Goal: Transaction & Acquisition: Purchase product/service

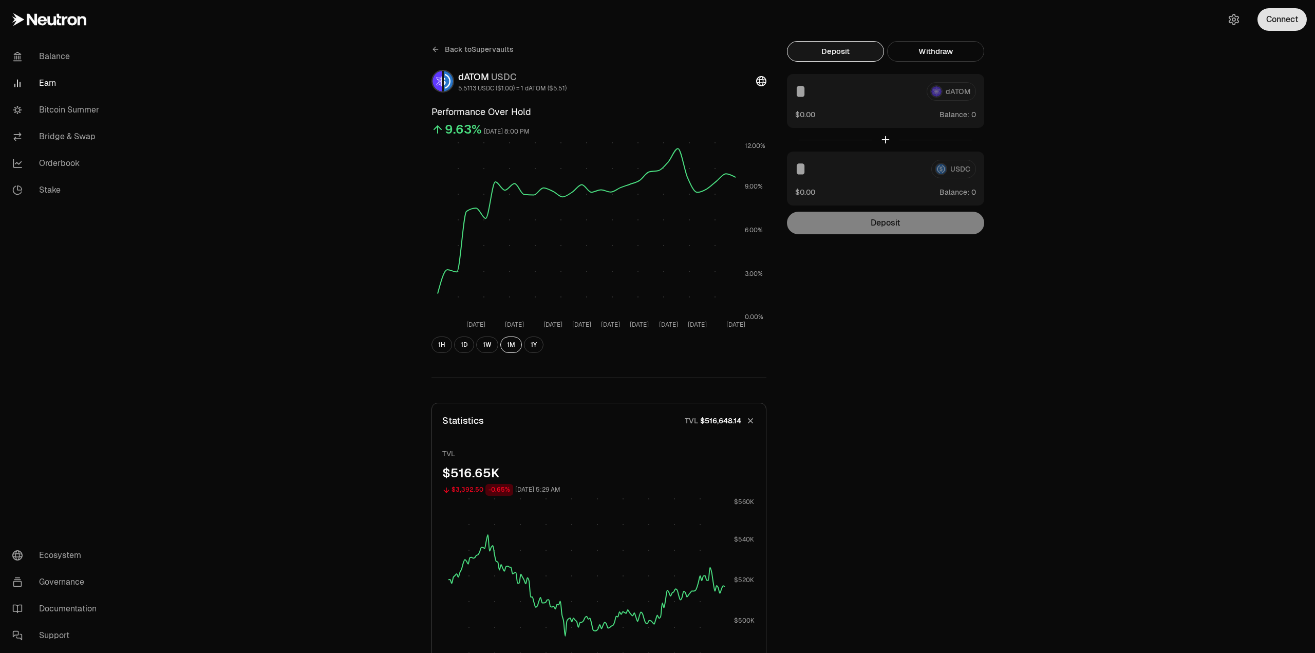
click at [1282, 20] on button "Connect" at bounding box center [1282, 19] width 49 height 23
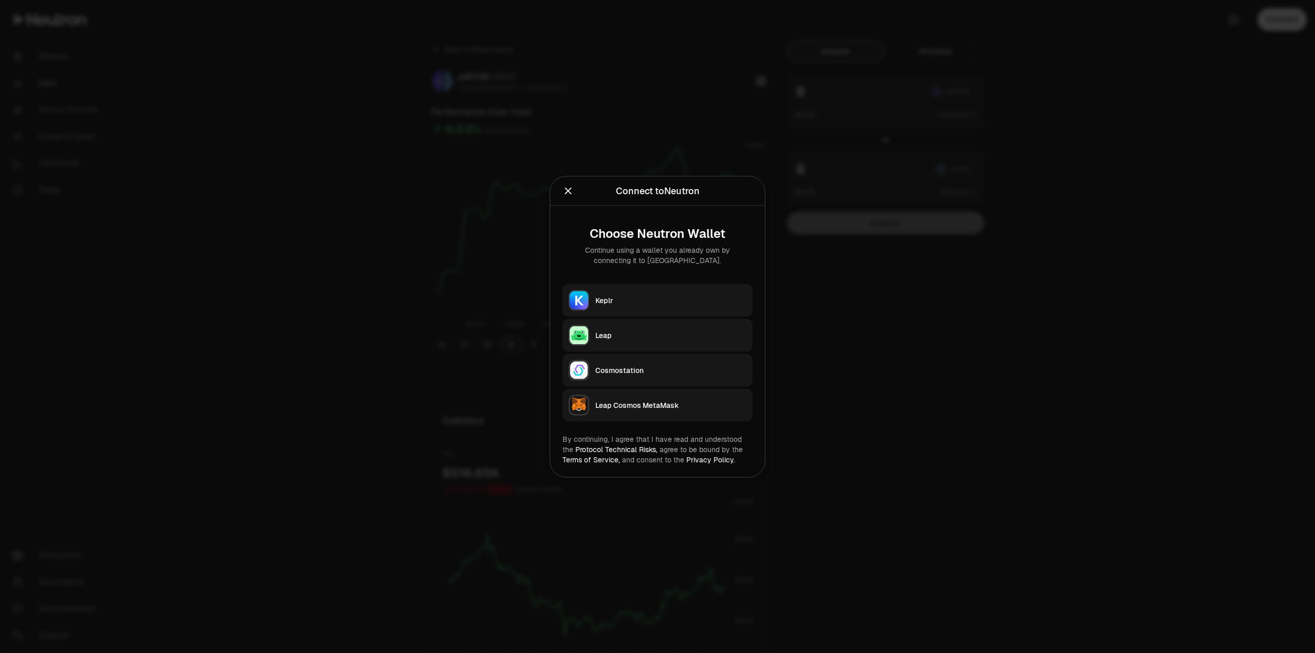
click at [632, 296] on div "Keplr" at bounding box center [671, 300] width 151 height 10
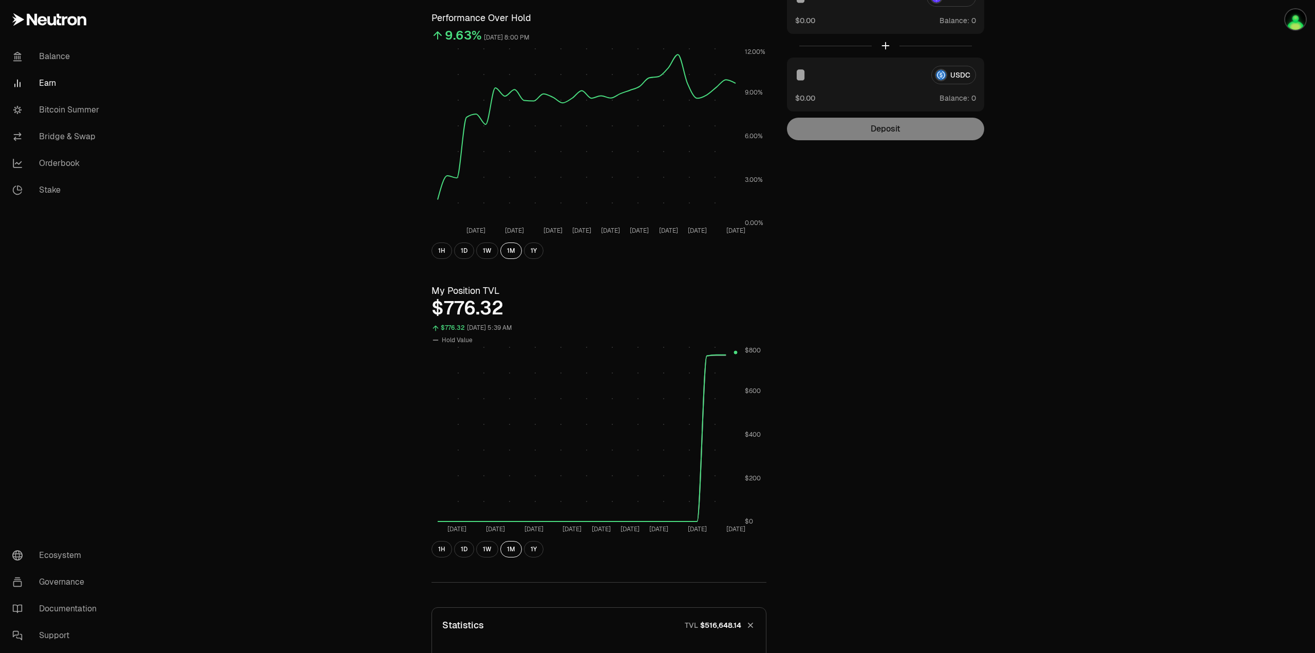
scroll to position [257, 0]
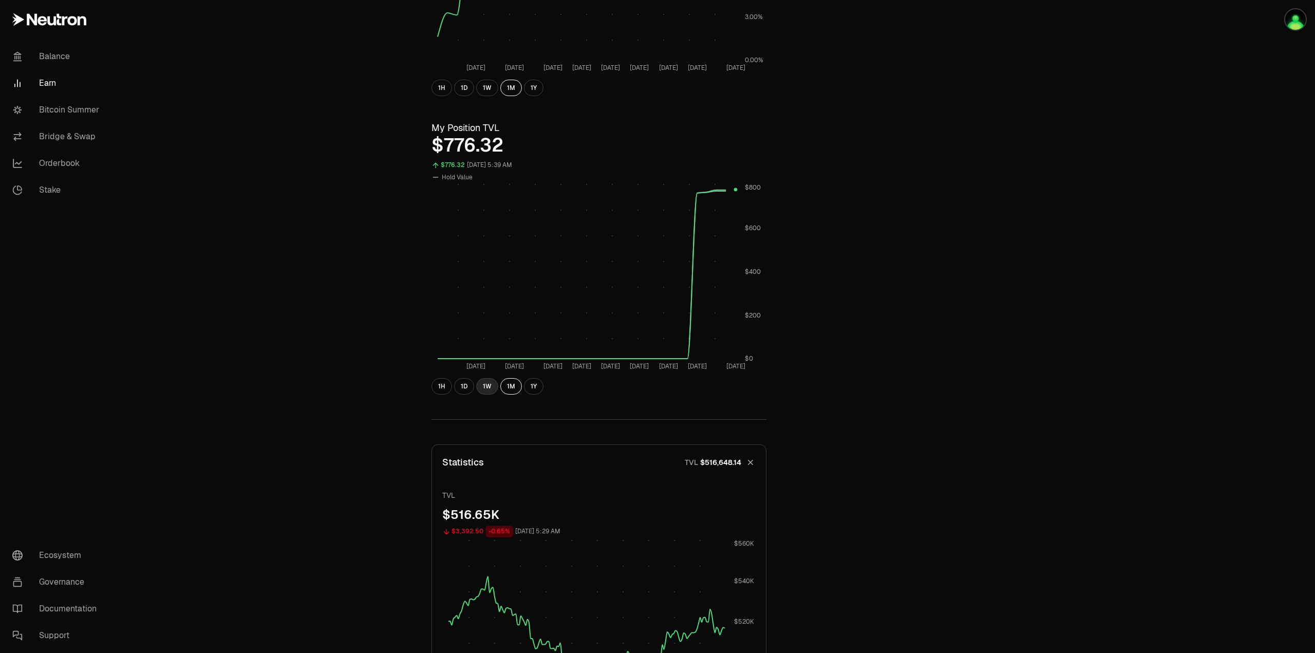
click at [489, 386] on button "1W" at bounding box center [487, 386] width 22 height 16
click at [468, 385] on button "1D" at bounding box center [464, 386] width 20 height 16
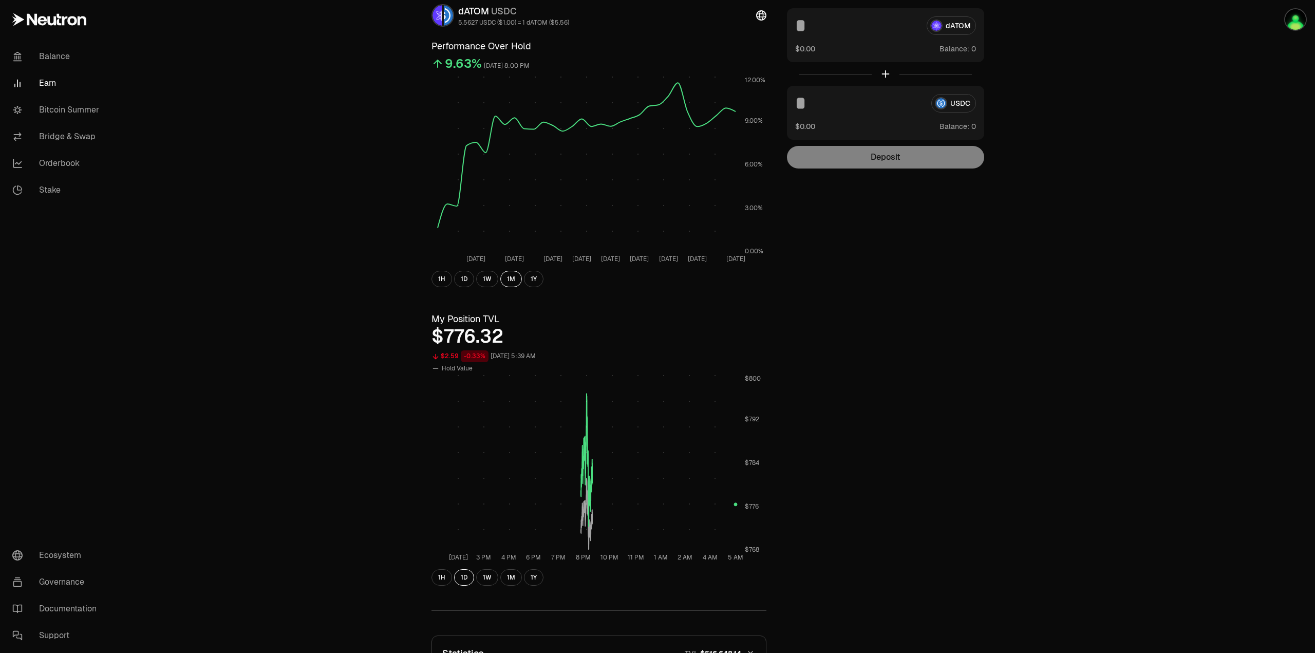
scroll to position [154, 0]
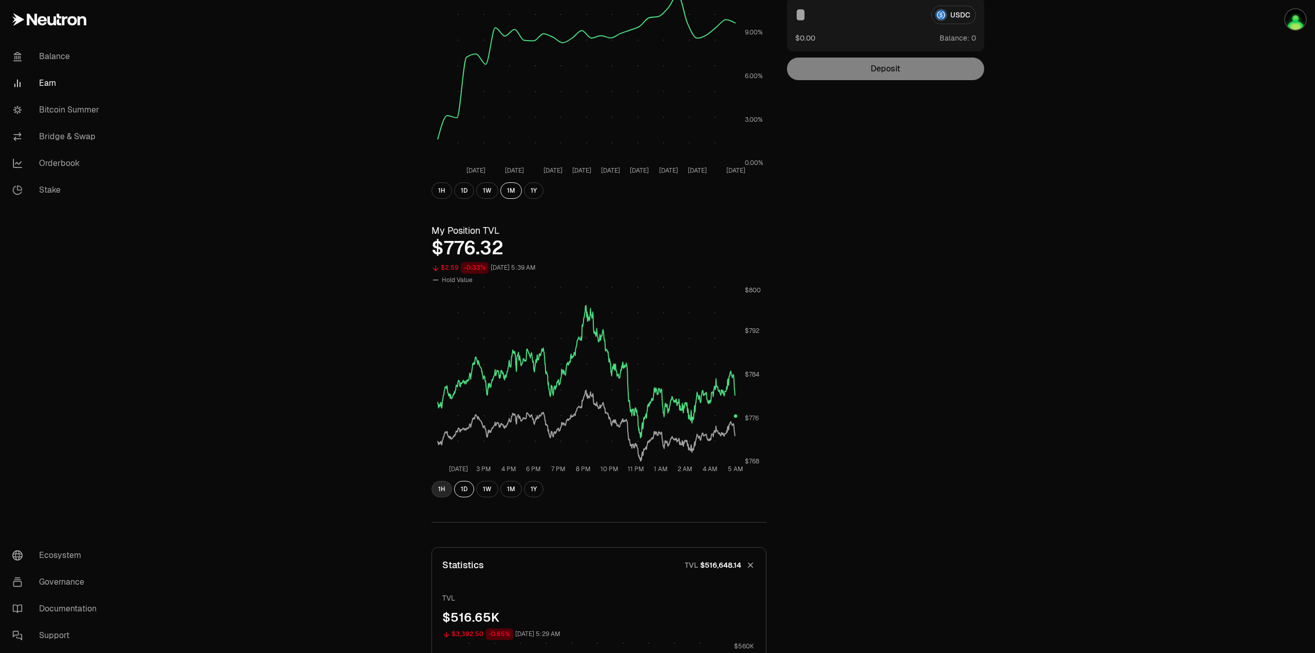
click at [438, 492] on button "1H" at bounding box center [442, 489] width 21 height 16
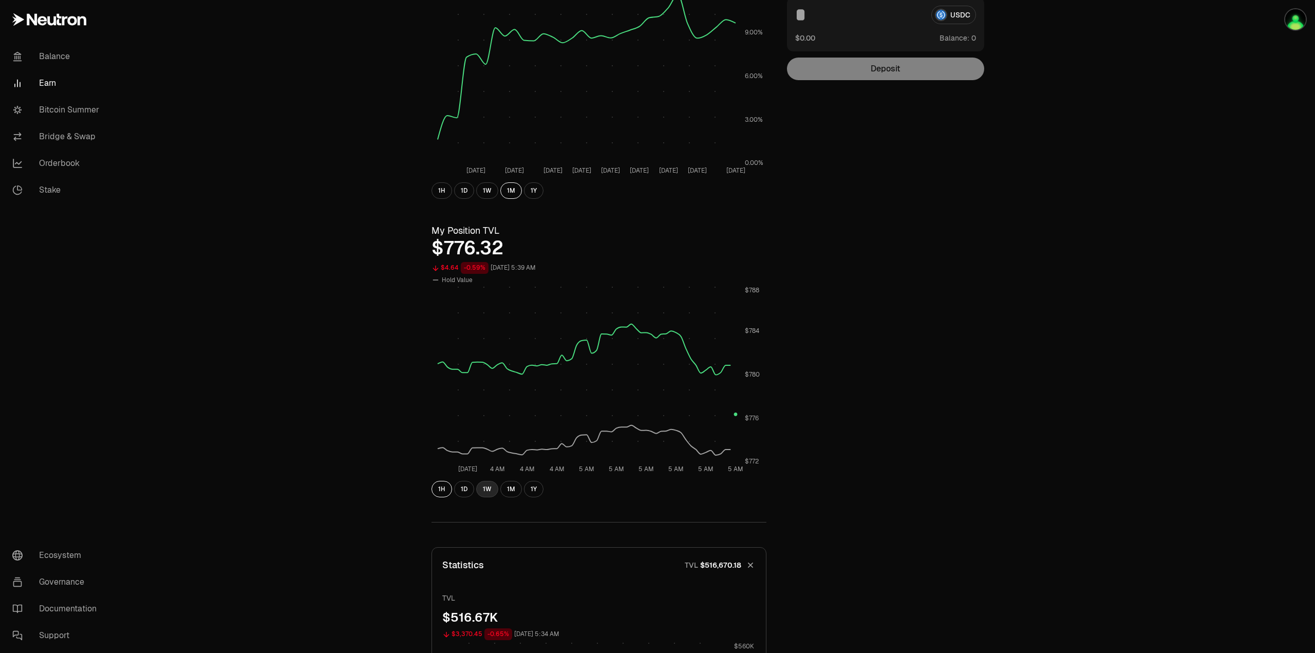
click at [495, 489] on button "1W" at bounding box center [487, 489] width 22 height 16
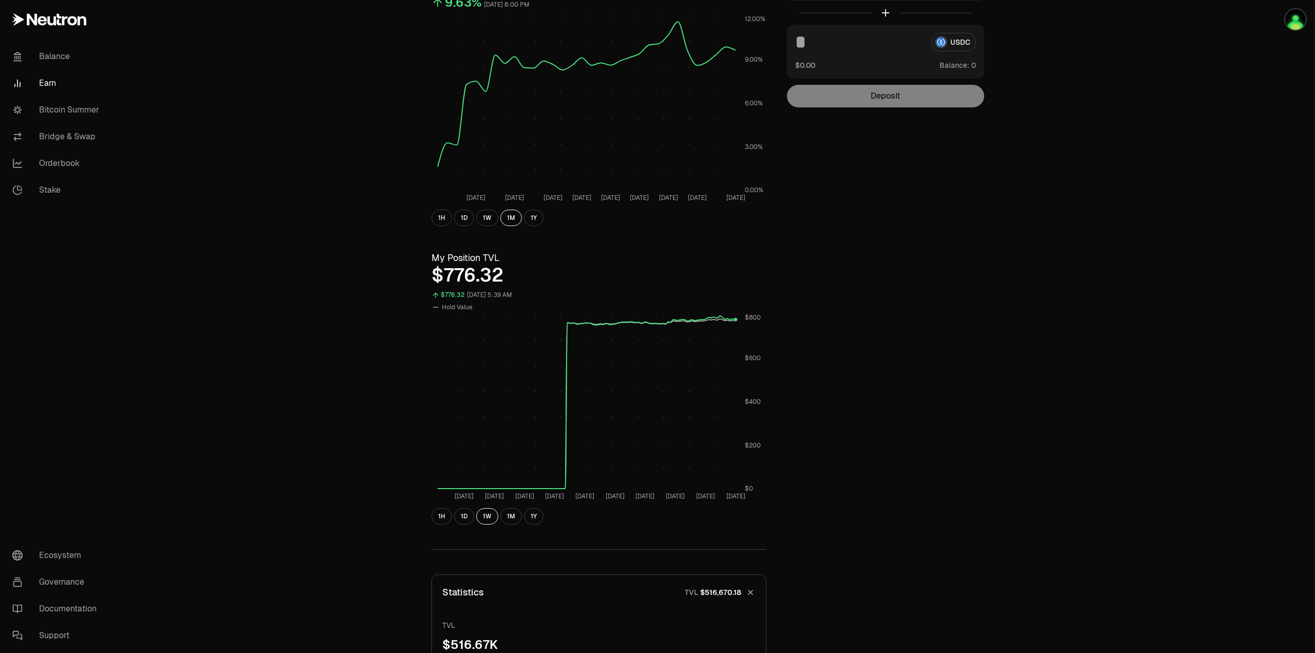
scroll to position [0, 0]
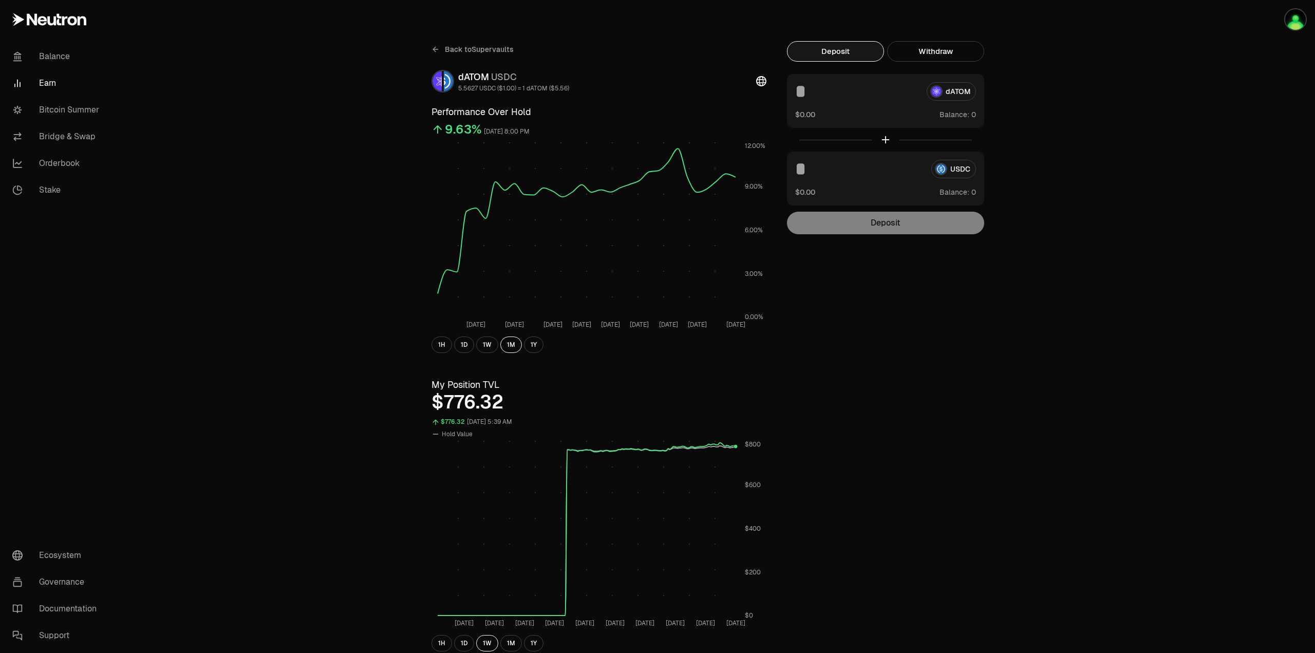
click at [436, 51] on icon at bounding box center [436, 49] width 8 height 8
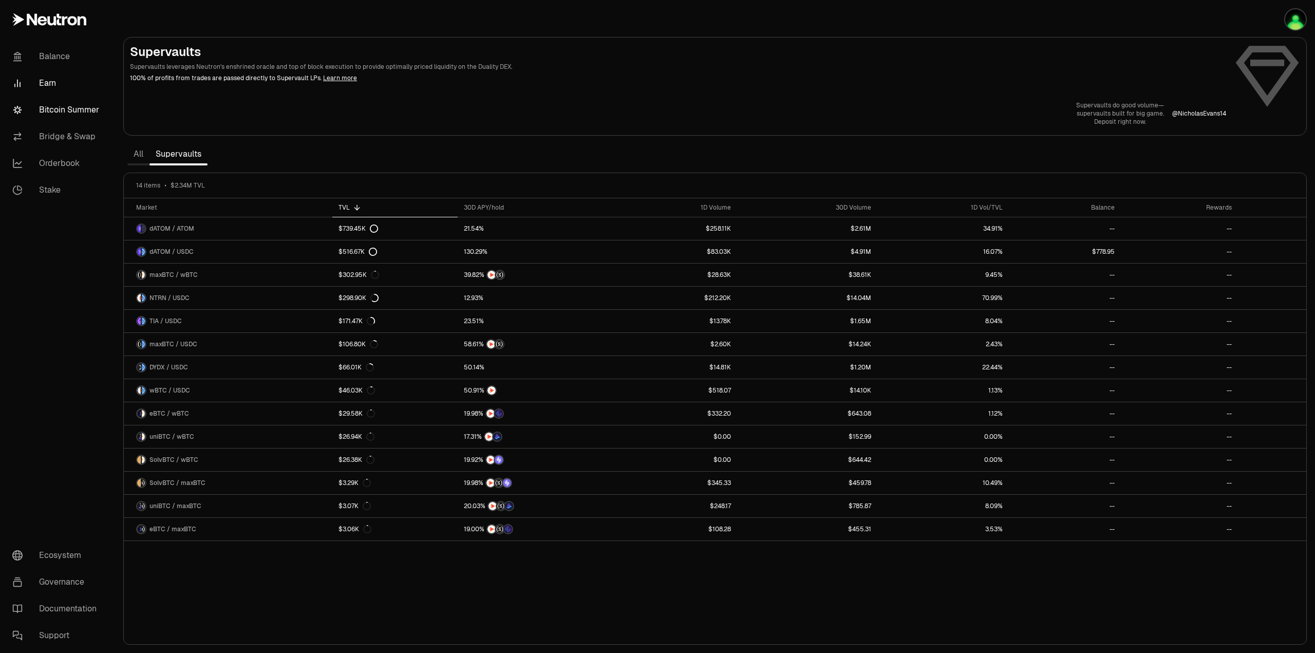
click at [70, 108] on link "Bitcoin Summer" at bounding box center [57, 110] width 107 height 27
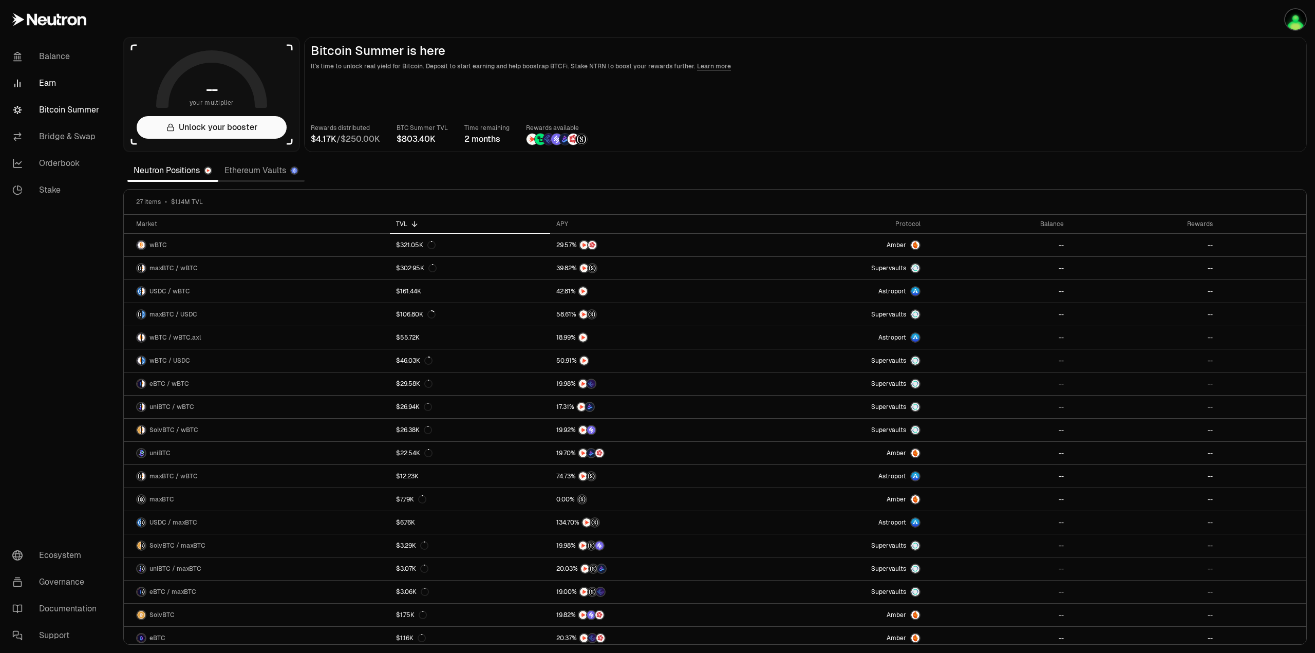
click at [46, 80] on link "Earn" at bounding box center [57, 83] width 107 height 27
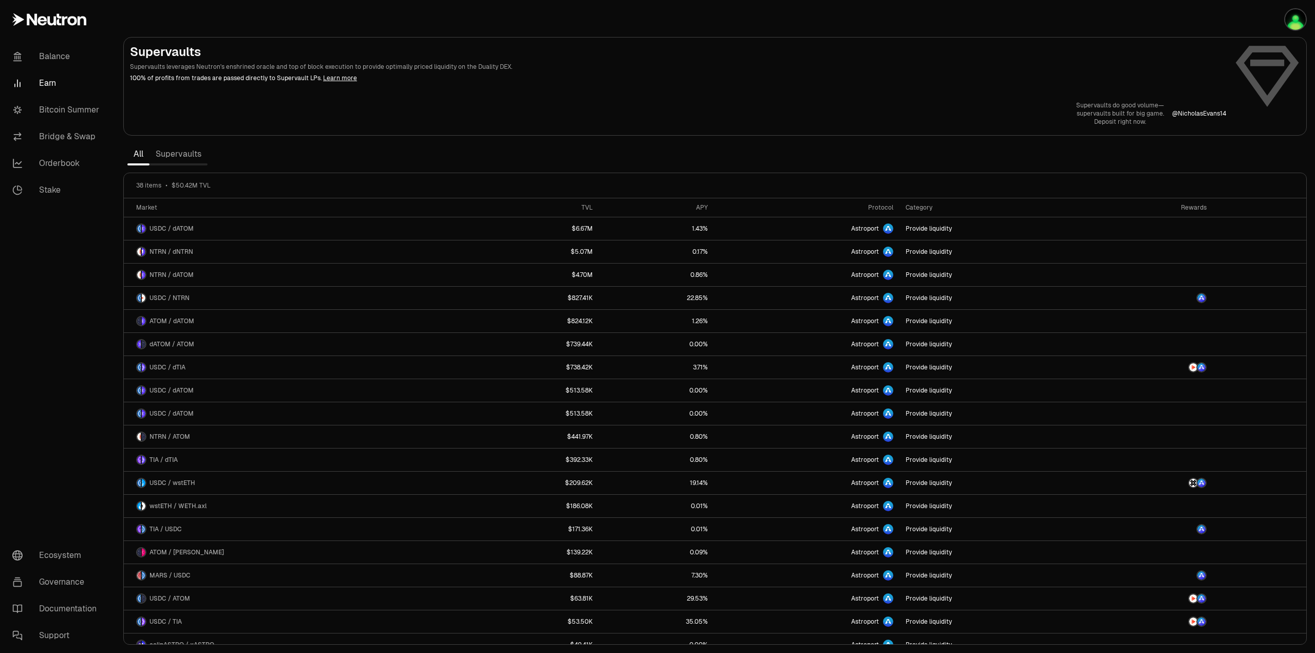
click at [182, 152] on link "Supervaults" at bounding box center [179, 154] width 58 height 21
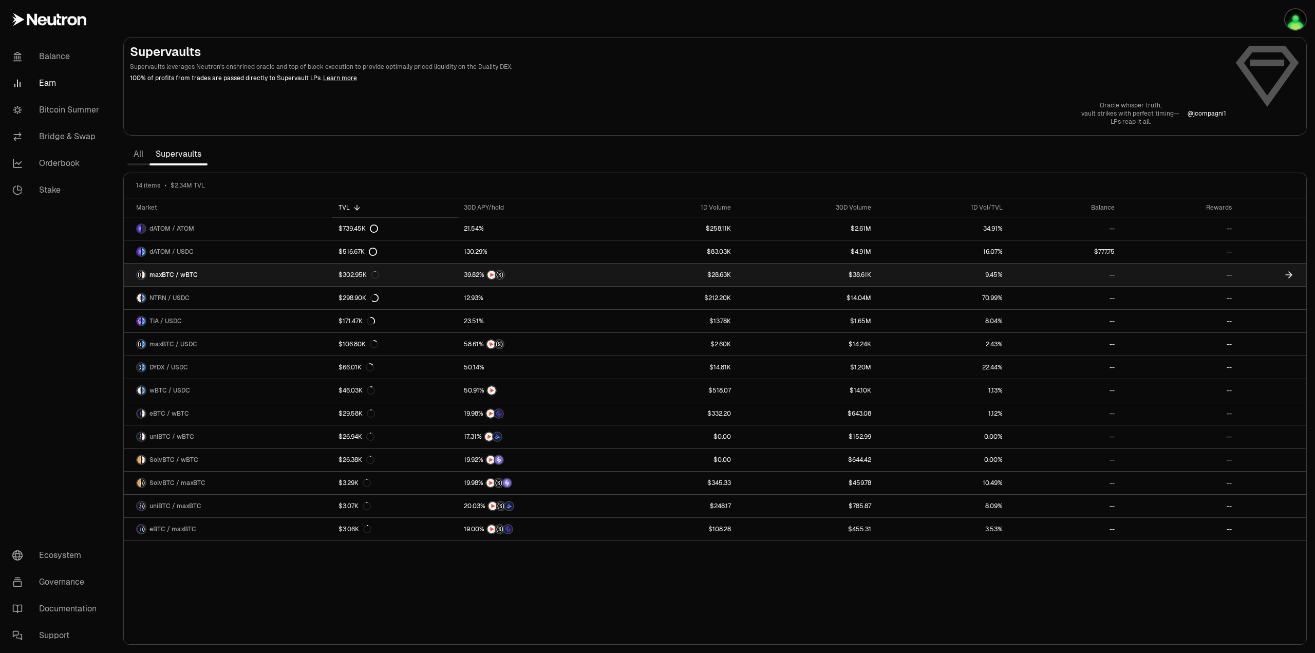
click at [211, 278] on link "maxBTC / wBTC" at bounding box center [228, 275] width 209 height 23
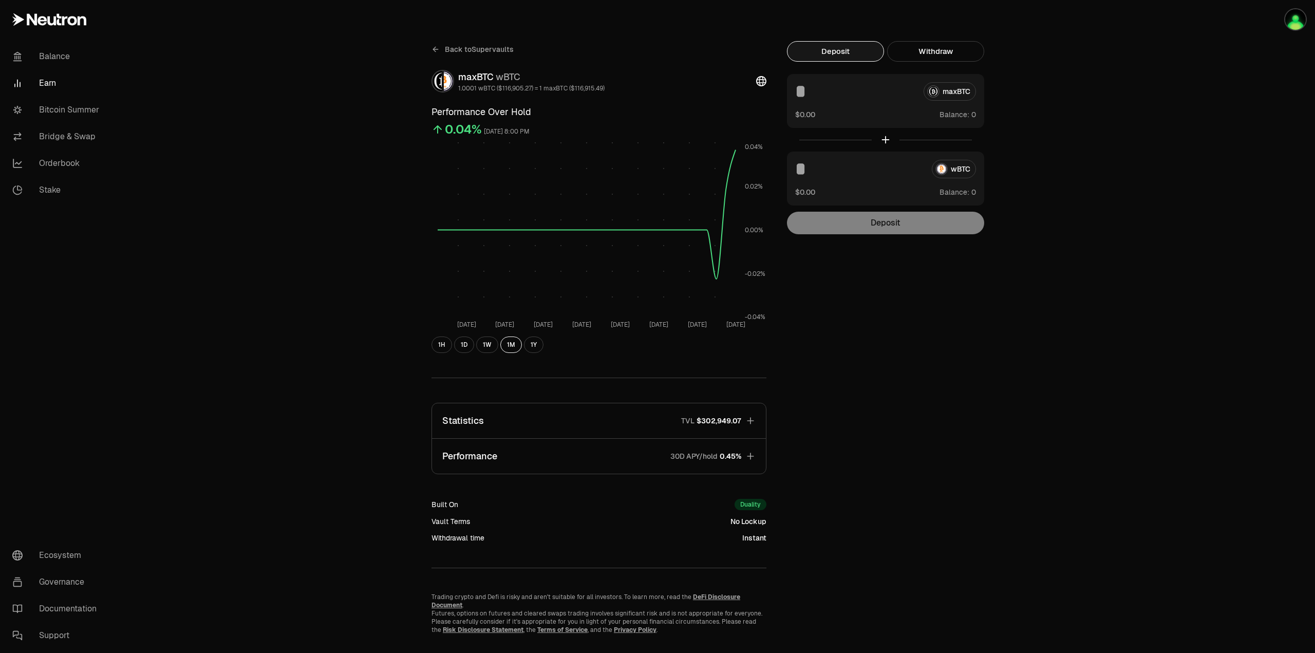
click at [755, 416] on icon "button" at bounding box center [751, 421] width 10 height 10
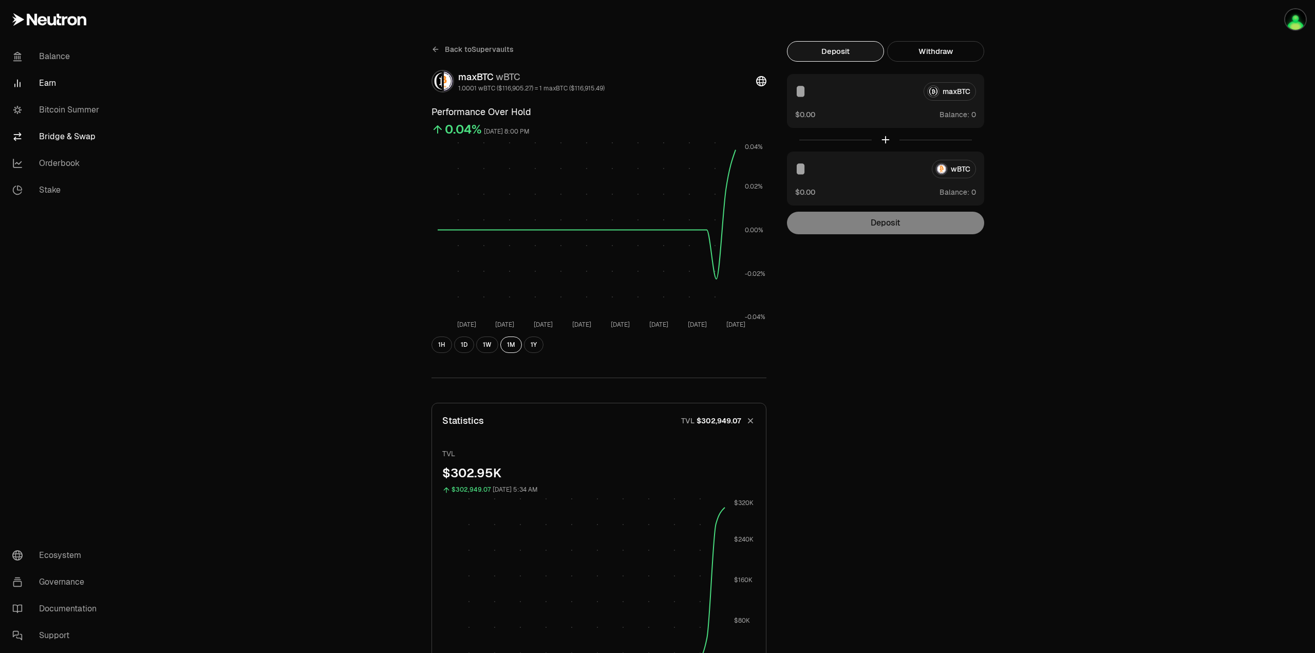
click at [55, 132] on link "Bridge & Swap" at bounding box center [57, 136] width 107 height 27
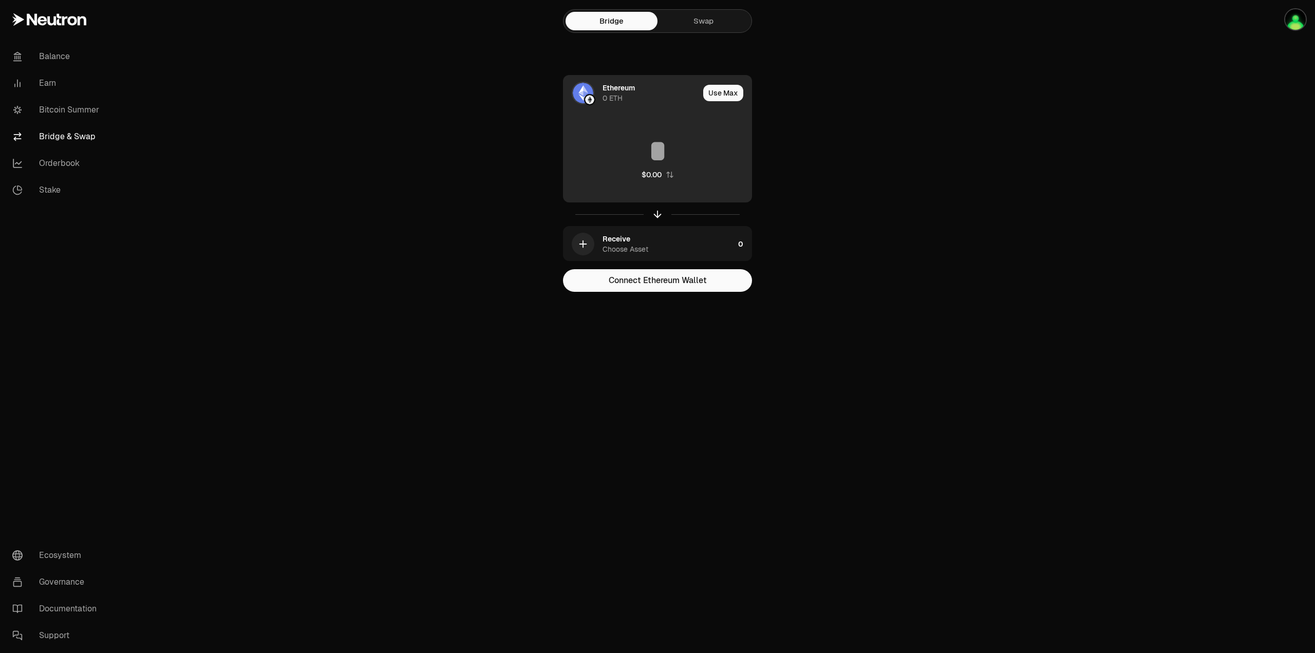
click at [605, 92] on div "Ethereum" at bounding box center [619, 88] width 32 height 10
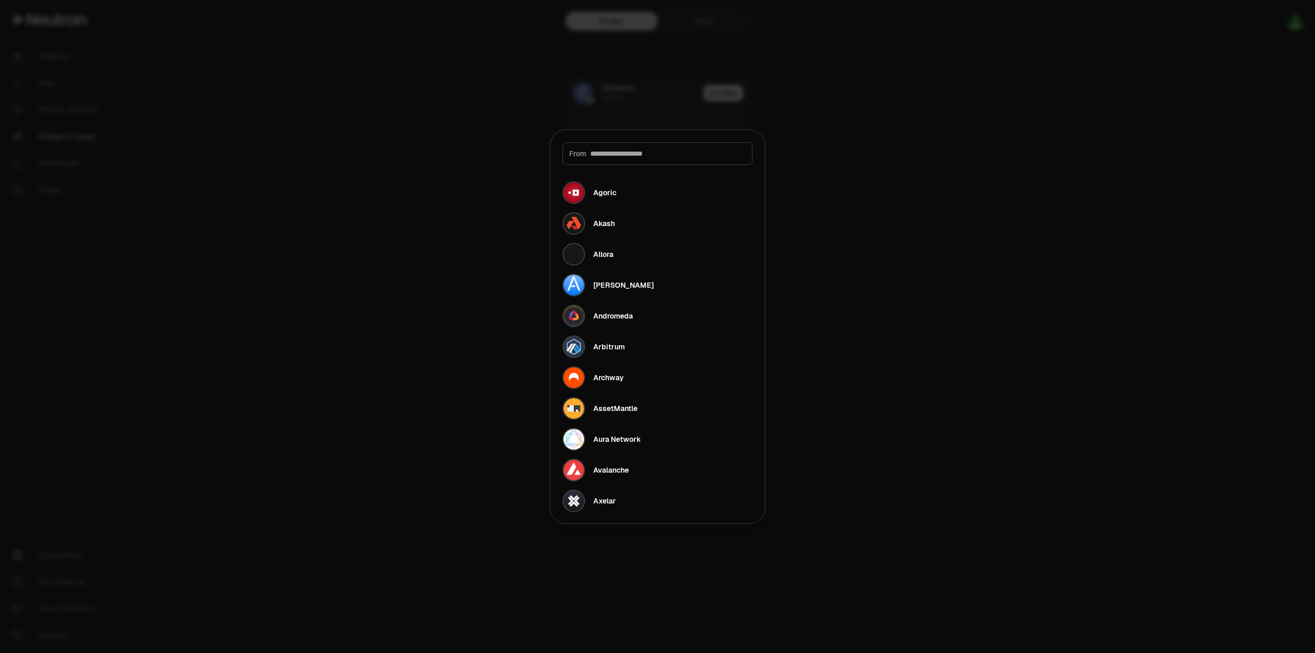
click at [387, 190] on div at bounding box center [657, 326] width 1315 height 653
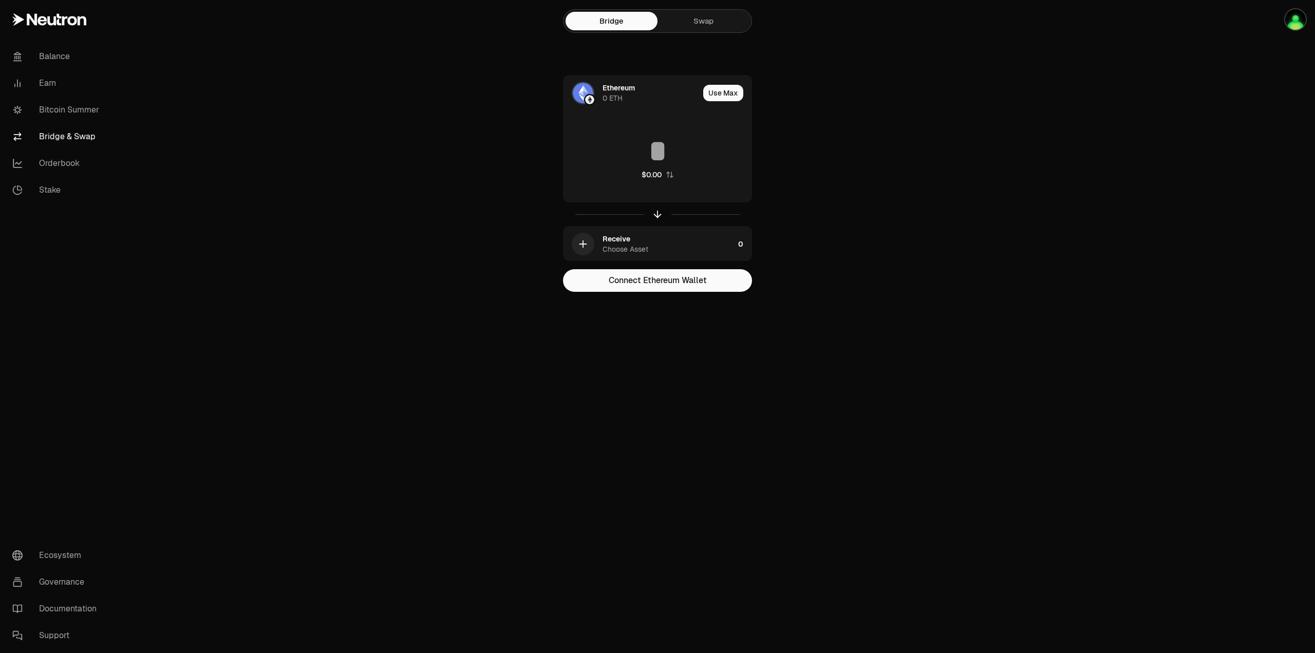
click at [682, 26] on link "Swap" at bounding box center [704, 21] width 92 height 18
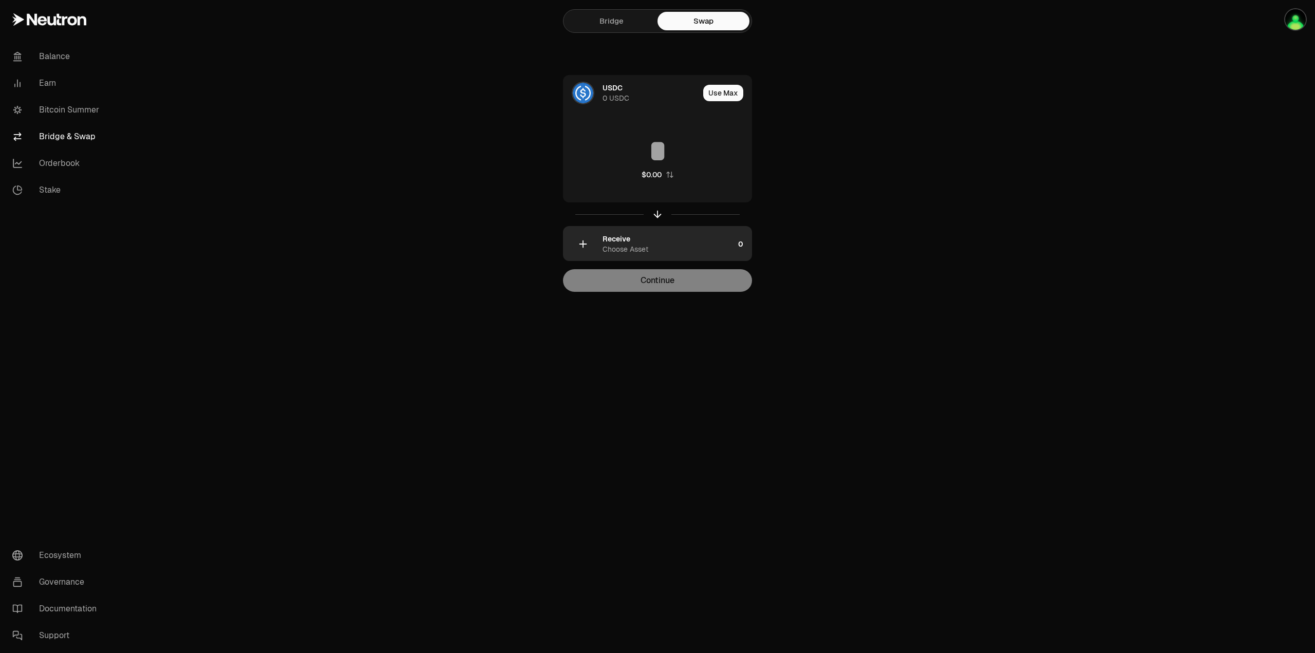
click at [584, 246] on icon "button" at bounding box center [583, 243] width 11 height 11
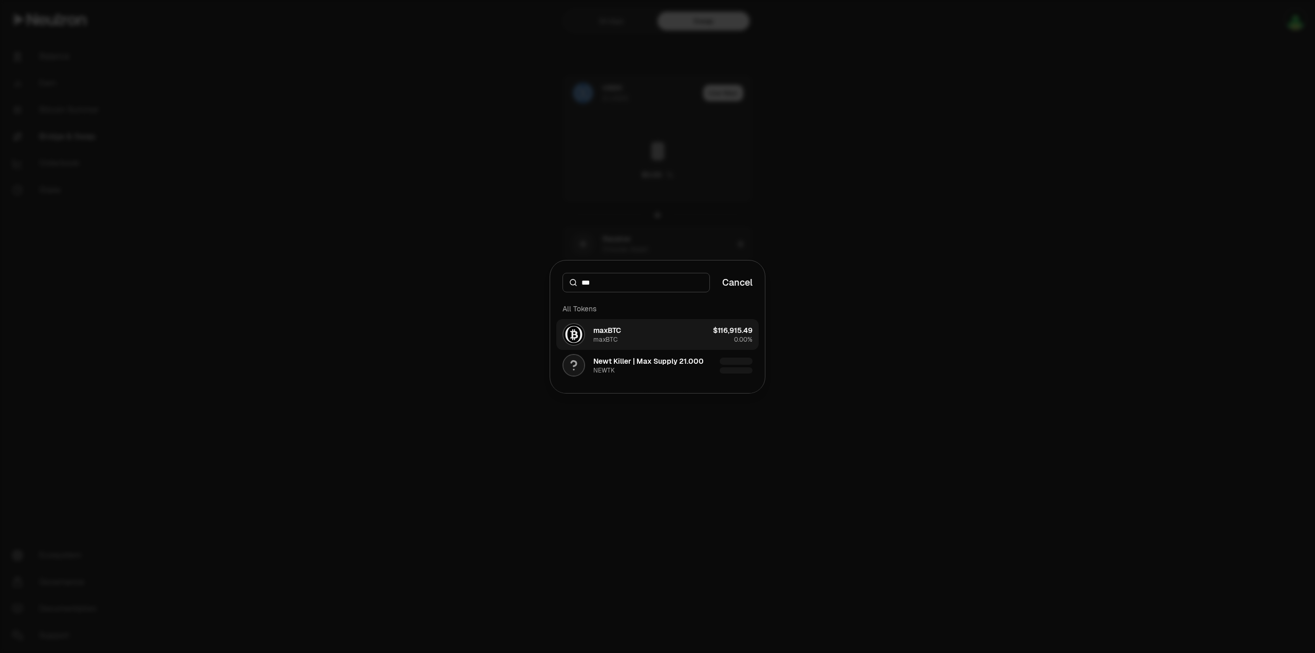
type input "***"
click at [613, 329] on div "maxBTC" at bounding box center [608, 330] width 28 height 10
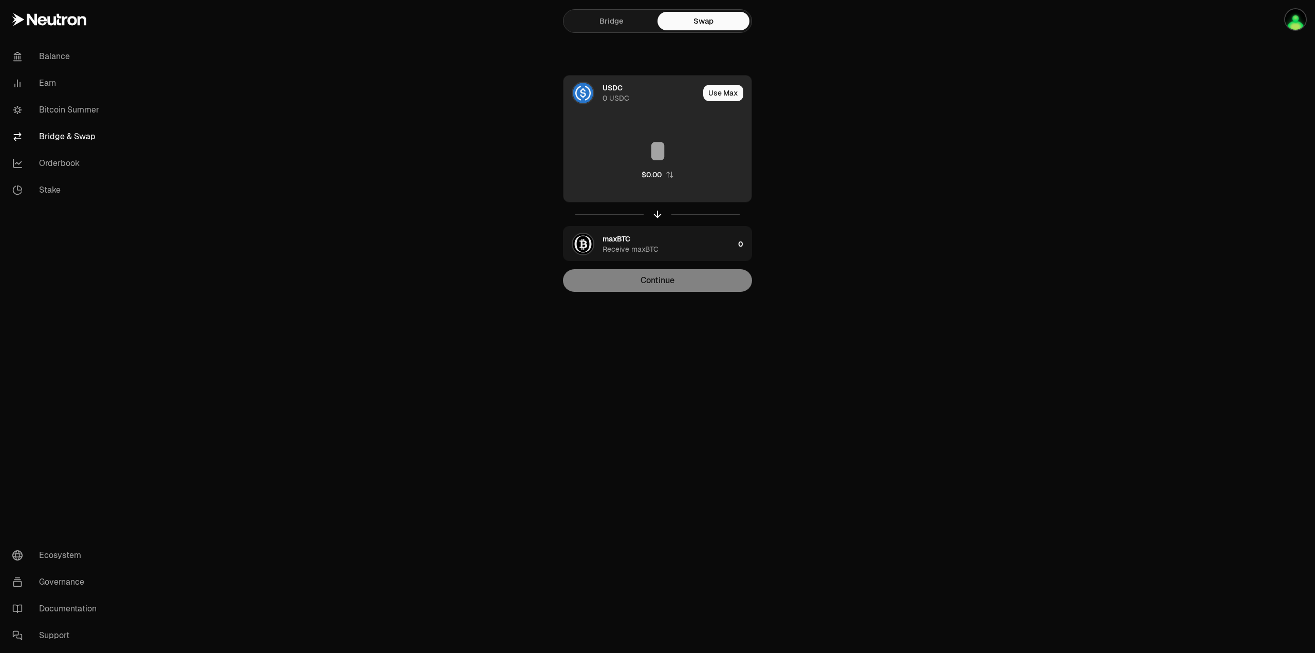
drag, startPoint x: 650, startPoint y: 157, endPoint x: 722, endPoint y: 153, distance: 73.1
click at [651, 157] on input at bounding box center [658, 151] width 188 height 31
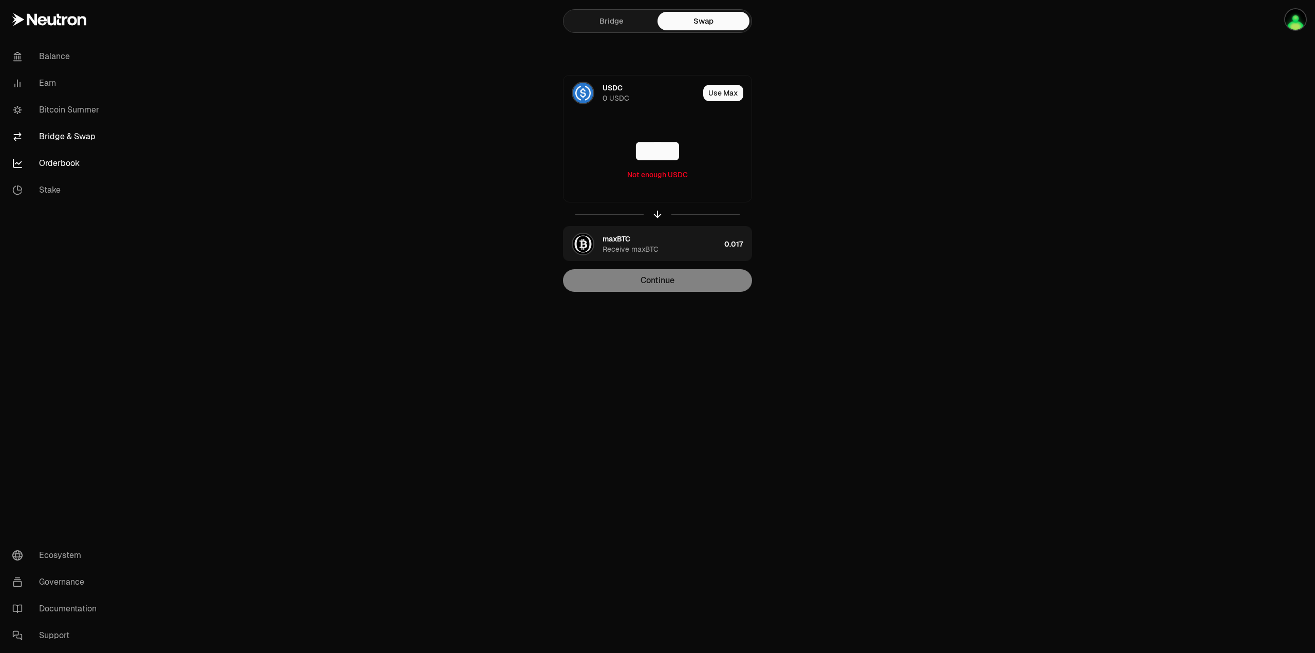
type input "****"
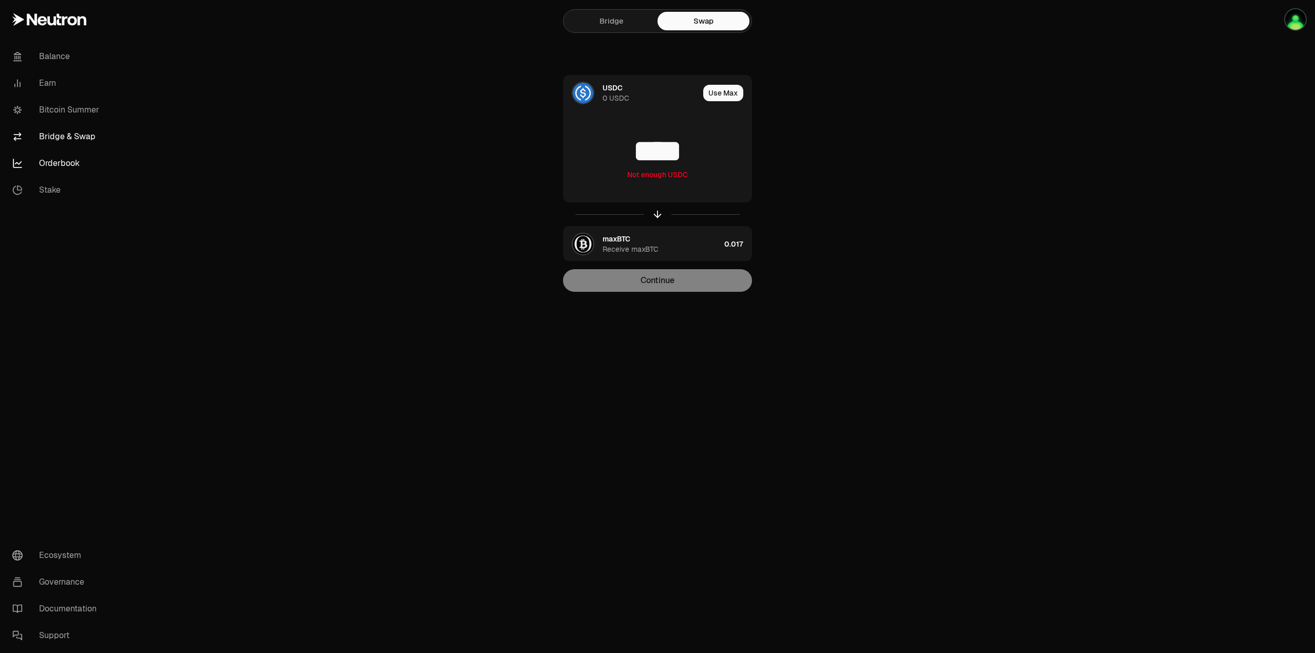
click at [63, 166] on link "Orderbook" at bounding box center [57, 163] width 107 height 27
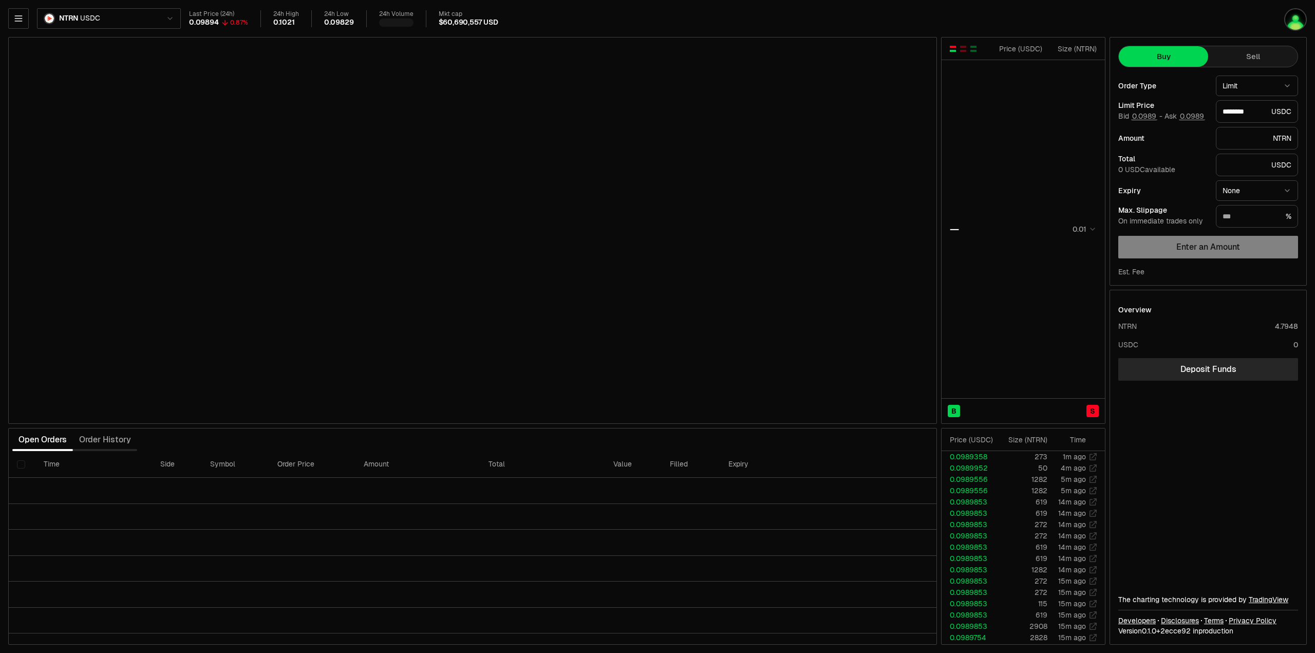
click at [88, 16] on html "Balance Earn Bitcoin Summer Bridge & Swap Orderbook Stake Ecosystem Governance …" at bounding box center [657, 326] width 1315 height 653
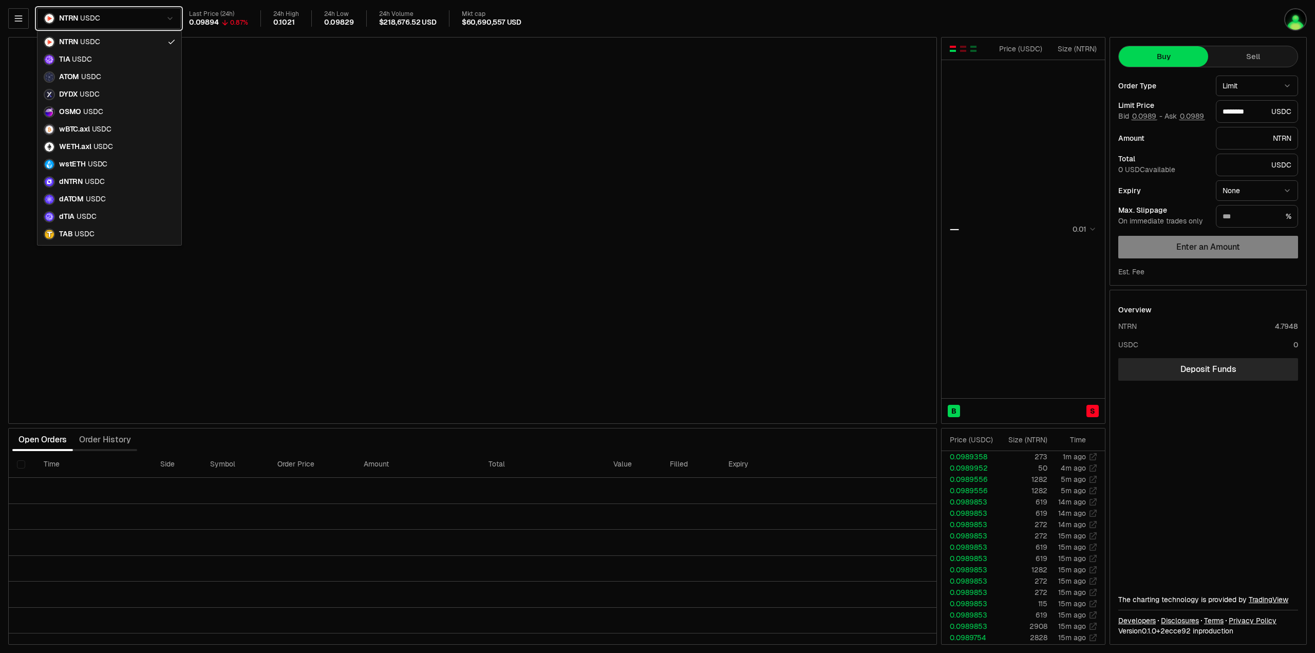
click at [644, 13] on html "Balance Earn Bitcoin Summer Bridge & Swap Orderbook Stake Ecosystem Governance …" at bounding box center [657, 326] width 1315 height 653
type input "********"
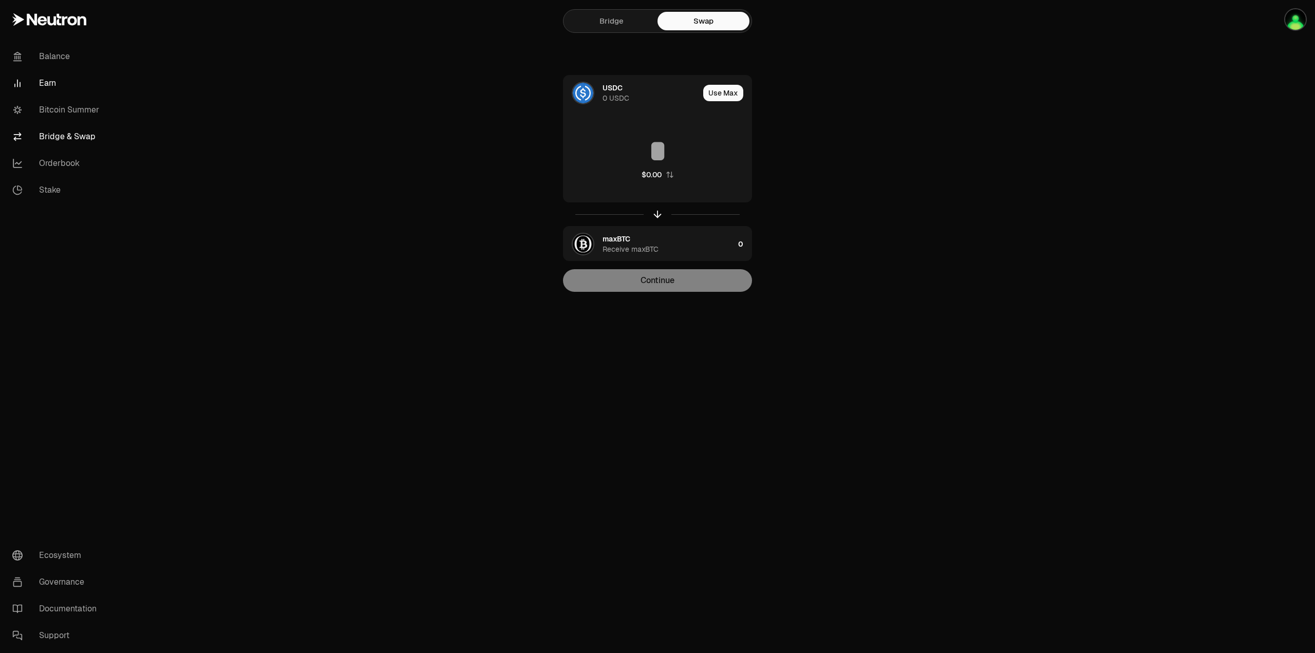
click at [44, 84] on link "Earn" at bounding box center [57, 83] width 107 height 27
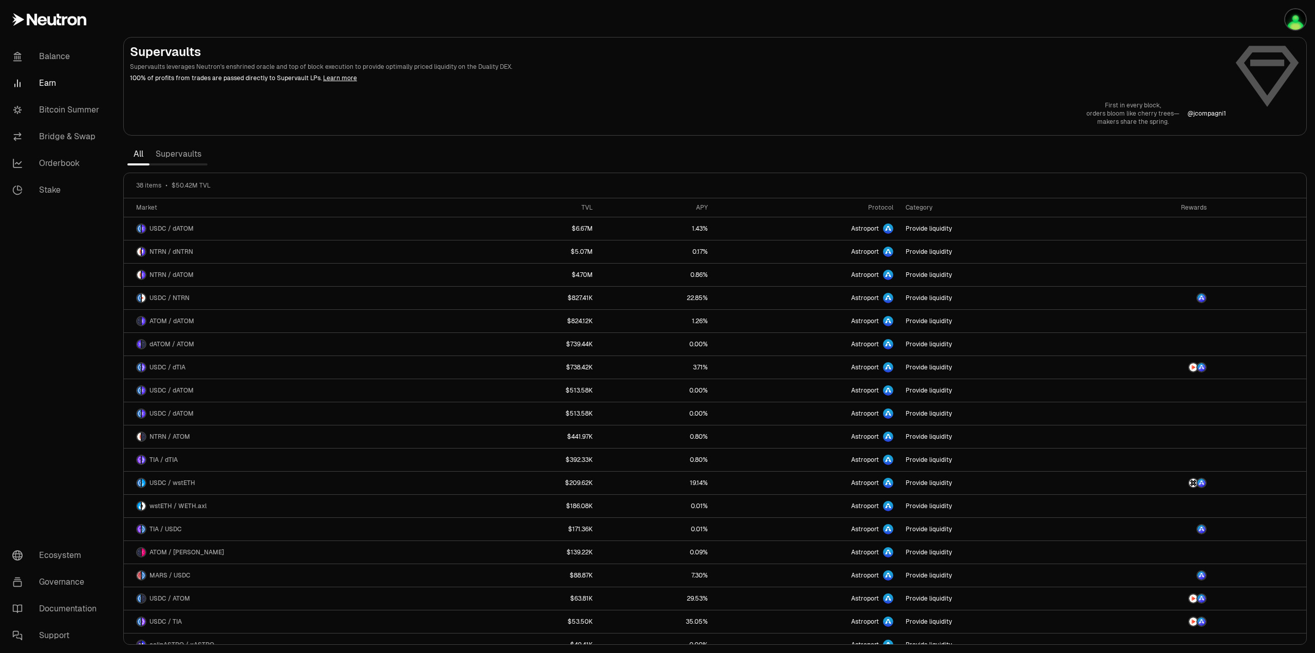
click at [186, 155] on link "Supervaults" at bounding box center [179, 154] width 58 height 21
